Goal: Information Seeking & Learning: Learn about a topic

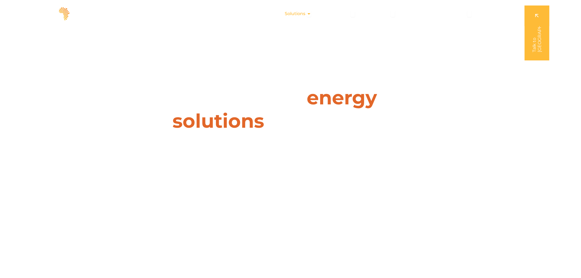
click at [308, 12] on div "Solutions Close Solutions Open Solutions" at bounding box center [297, 13] width 35 height 11
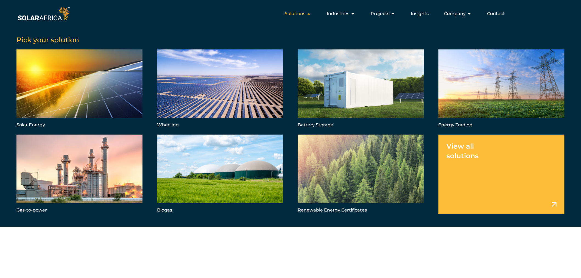
click at [308, 12] on icon "Menu" at bounding box center [309, 14] width 4 height 4
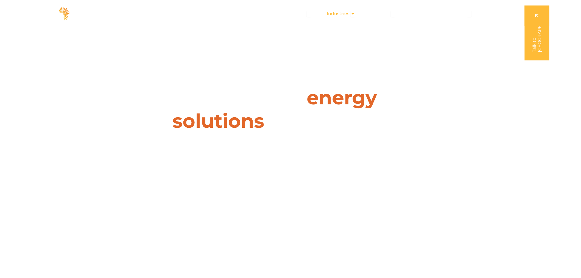
click at [339, 13] on span "Industries" at bounding box center [338, 13] width 23 height 7
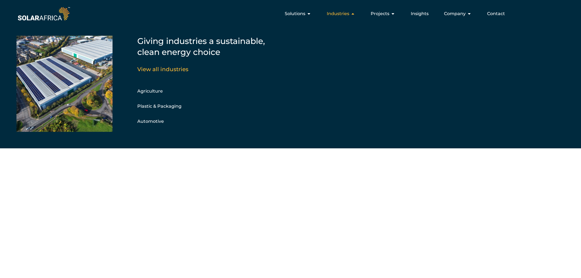
click at [339, 13] on span "Industries" at bounding box center [338, 13] width 23 height 7
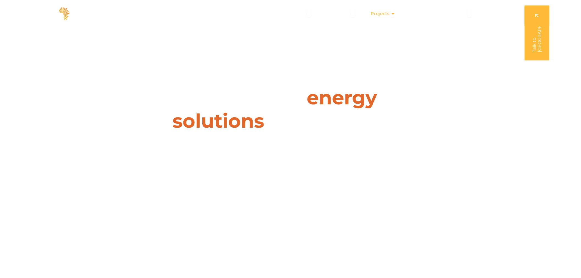
click at [383, 13] on span "Projects" at bounding box center [380, 13] width 19 height 7
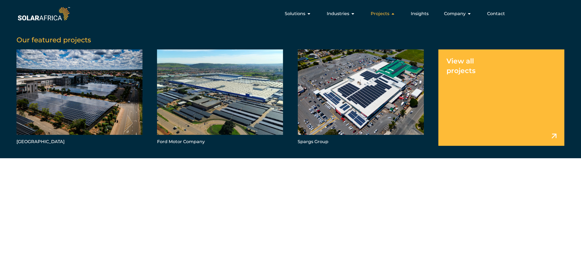
click at [383, 13] on span "Projects" at bounding box center [380, 13] width 19 height 7
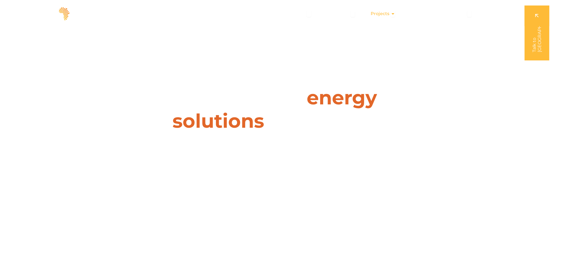
click at [383, 13] on span "Projects" at bounding box center [380, 13] width 19 height 7
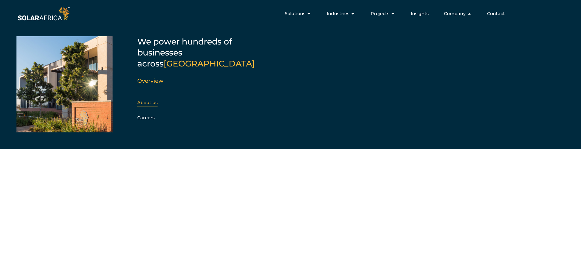
click at [156, 99] on div "About us" at bounding box center [166, 103] width 59 height 8
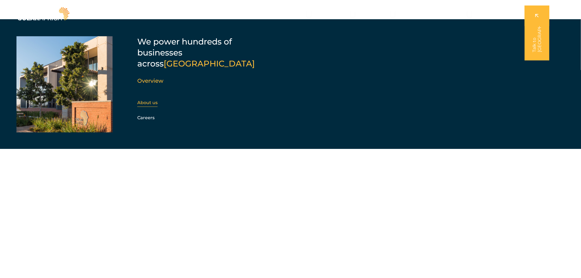
click at [152, 100] on link "About us" at bounding box center [147, 102] width 20 height 5
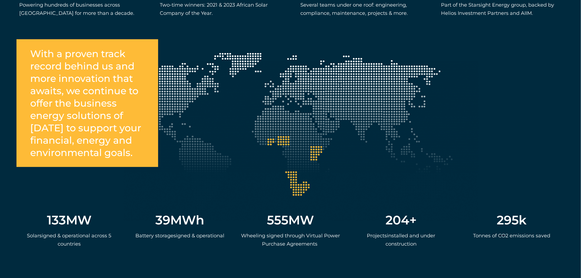
scroll to position [1007, 0]
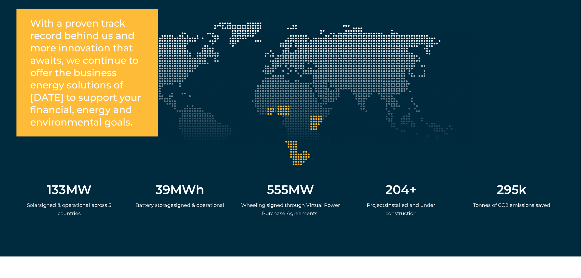
click at [297, 156] on div "133 MW S olar s igned & operational across 5 countries 39 MWh Ba ttery storage …" at bounding box center [290, 185] width 548 height 87
drag, startPoint x: 48, startPoint y: 200, endPoint x: 96, endPoint y: 197, distance: 48.2
click at [96, 196] on div "133 MW" at bounding box center [69, 189] width 100 height 12
click at [297, 210] on div "555 MW Wheeling signed through Virtual Power Purchase Agreements" at bounding box center [290, 204] width 105 height 49
